Goal: Task Accomplishment & Management: Use online tool/utility

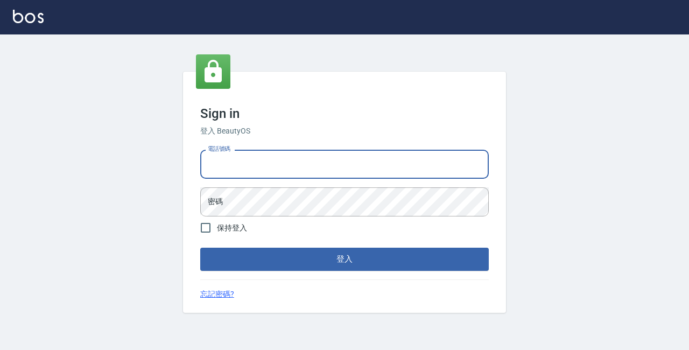
click at [239, 167] on input "電話號碼" at bounding box center [344, 164] width 288 height 29
type input "0"
click at [233, 165] on input "電話號碼" at bounding box center [344, 164] width 288 height 29
type input "89729295"
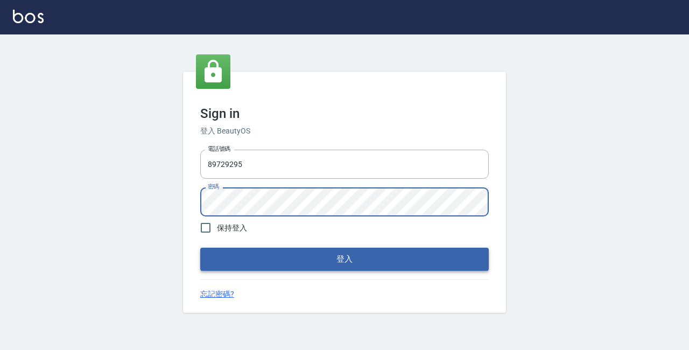
click at [333, 257] on button "登入" at bounding box center [344, 259] width 288 height 23
click at [336, 261] on button "登入" at bounding box center [344, 259] width 288 height 23
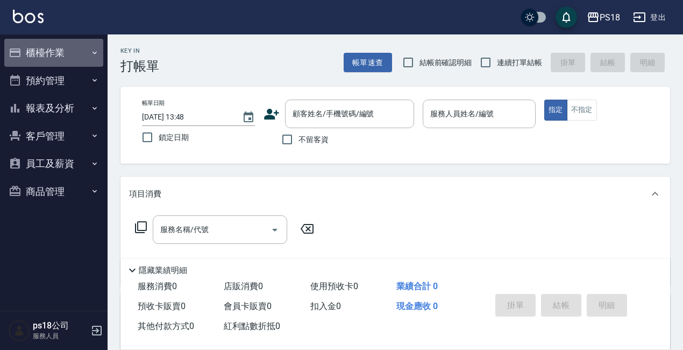
click at [52, 55] on button "櫃檯作業" at bounding box center [53, 53] width 99 height 28
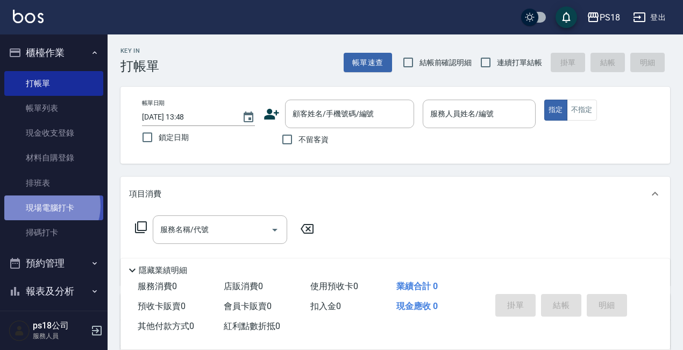
click at [46, 206] on link "現場電腦打卡" at bounding box center [53, 207] width 99 height 25
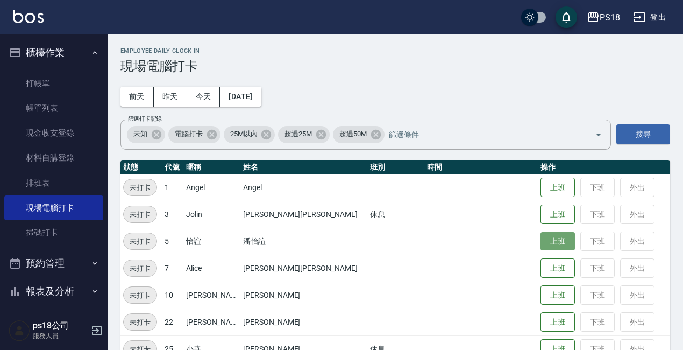
click at [541, 239] on button "上班" at bounding box center [558, 241] width 34 height 19
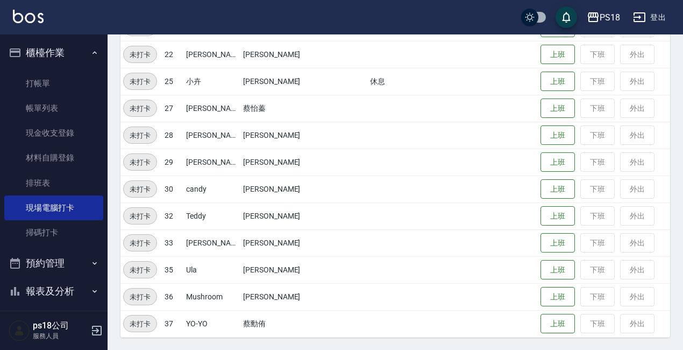
scroll to position [268, 0]
click at [541, 296] on button "上班" at bounding box center [558, 296] width 34 height 19
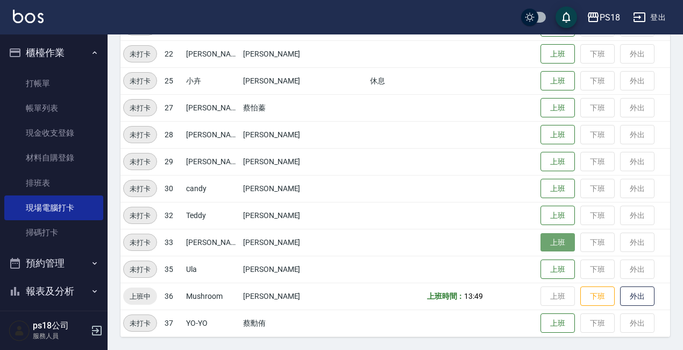
click at [541, 246] on button "上班" at bounding box center [558, 242] width 34 height 19
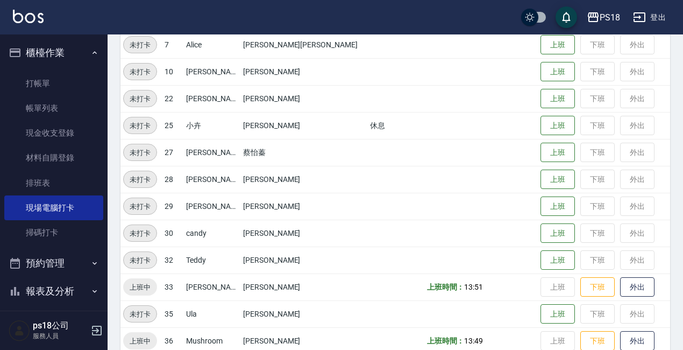
scroll to position [160, 0]
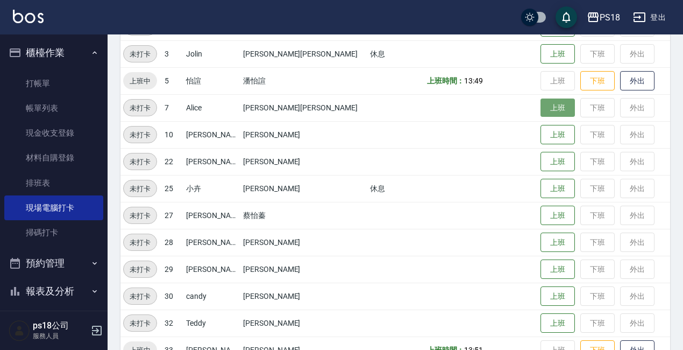
click at [541, 108] on button "上班" at bounding box center [558, 107] width 34 height 19
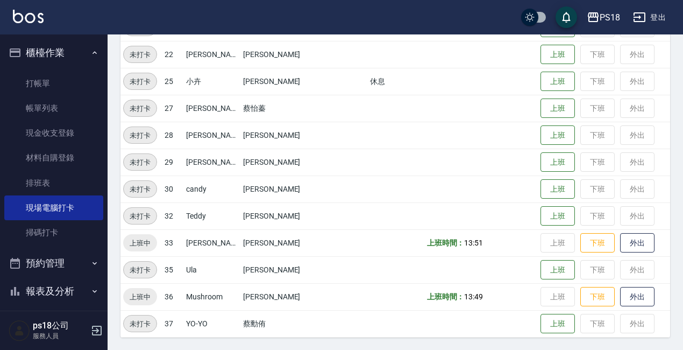
scroll to position [268, 0]
click at [541, 316] on button "上班" at bounding box center [558, 323] width 34 height 19
click at [621, 321] on button "外出" at bounding box center [637, 323] width 34 height 19
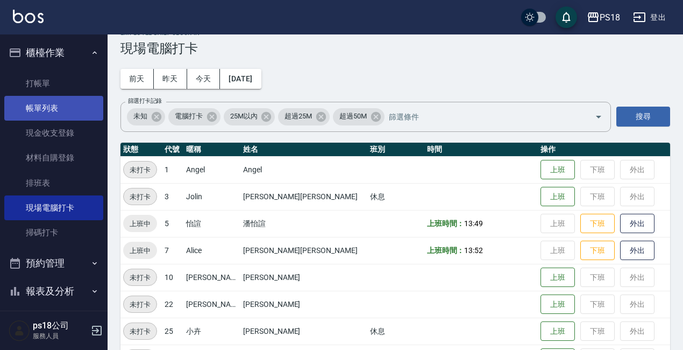
scroll to position [0, 0]
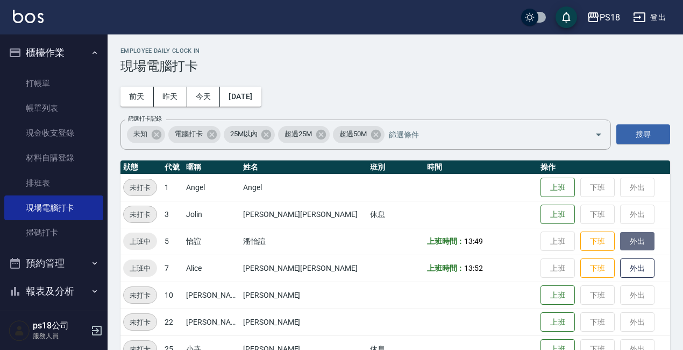
click at [620, 245] on button "外出" at bounding box center [637, 241] width 34 height 19
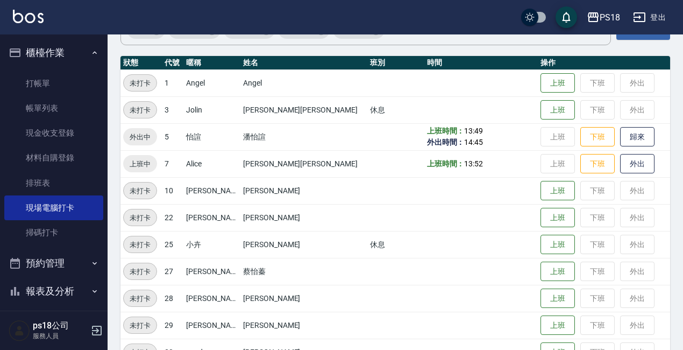
scroll to position [268, 0]
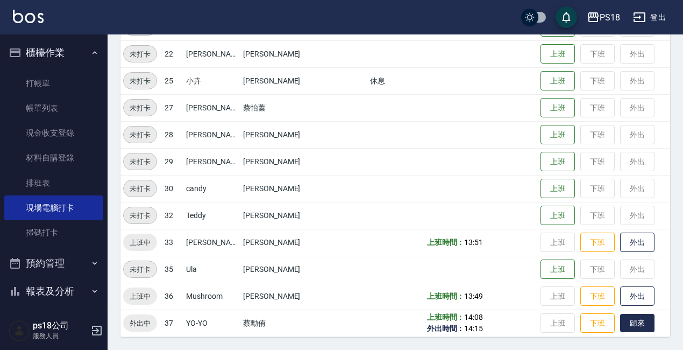
click at [620, 321] on button "歸來" at bounding box center [637, 323] width 34 height 19
click at [620, 292] on button "外出" at bounding box center [637, 296] width 34 height 19
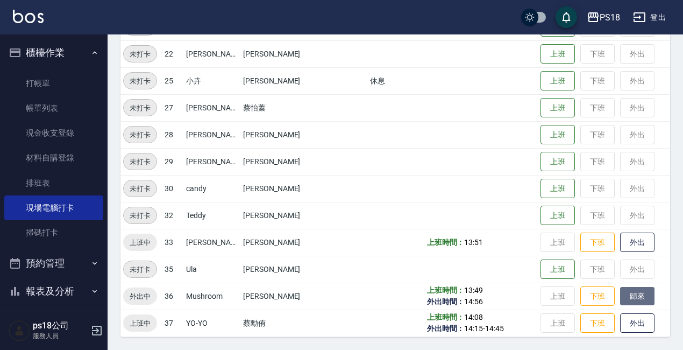
click at [627, 296] on button "歸來" at bounding box center [637, 296] width 34 height 19
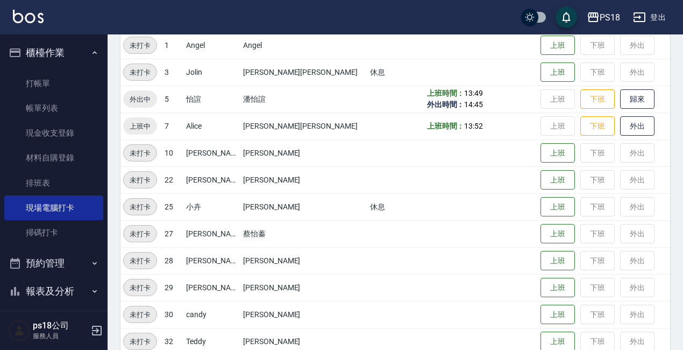
scroll to position [107, 0]
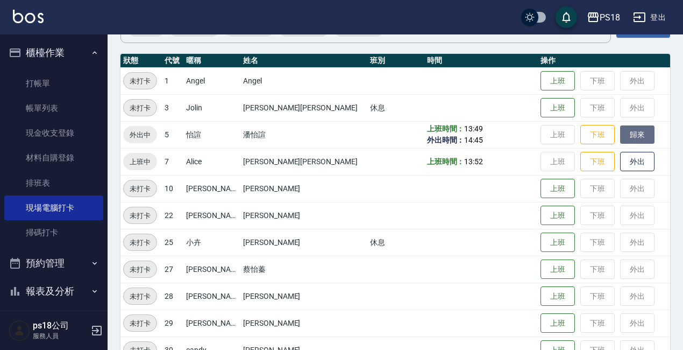
click at [620, 130] on button "歸來" at bounding box center [637, 134] width 34 height 19
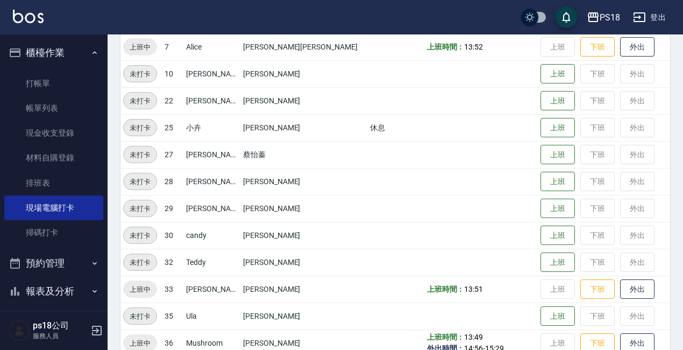
scroll to position [268, 0]
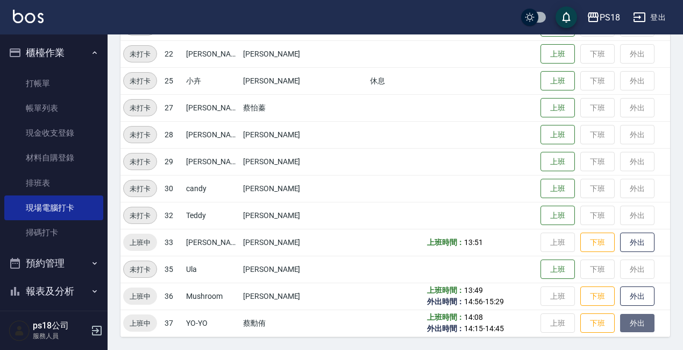
click at [620, 323] on button "外出" at bounding box center [637, 323] width 34 height 19
click at [620, 324] on button "歸來" at bounding box center [637, 323] width 34 height 19
